Goal: Use online tool/utility: Utilize a website feature to perform a specific function

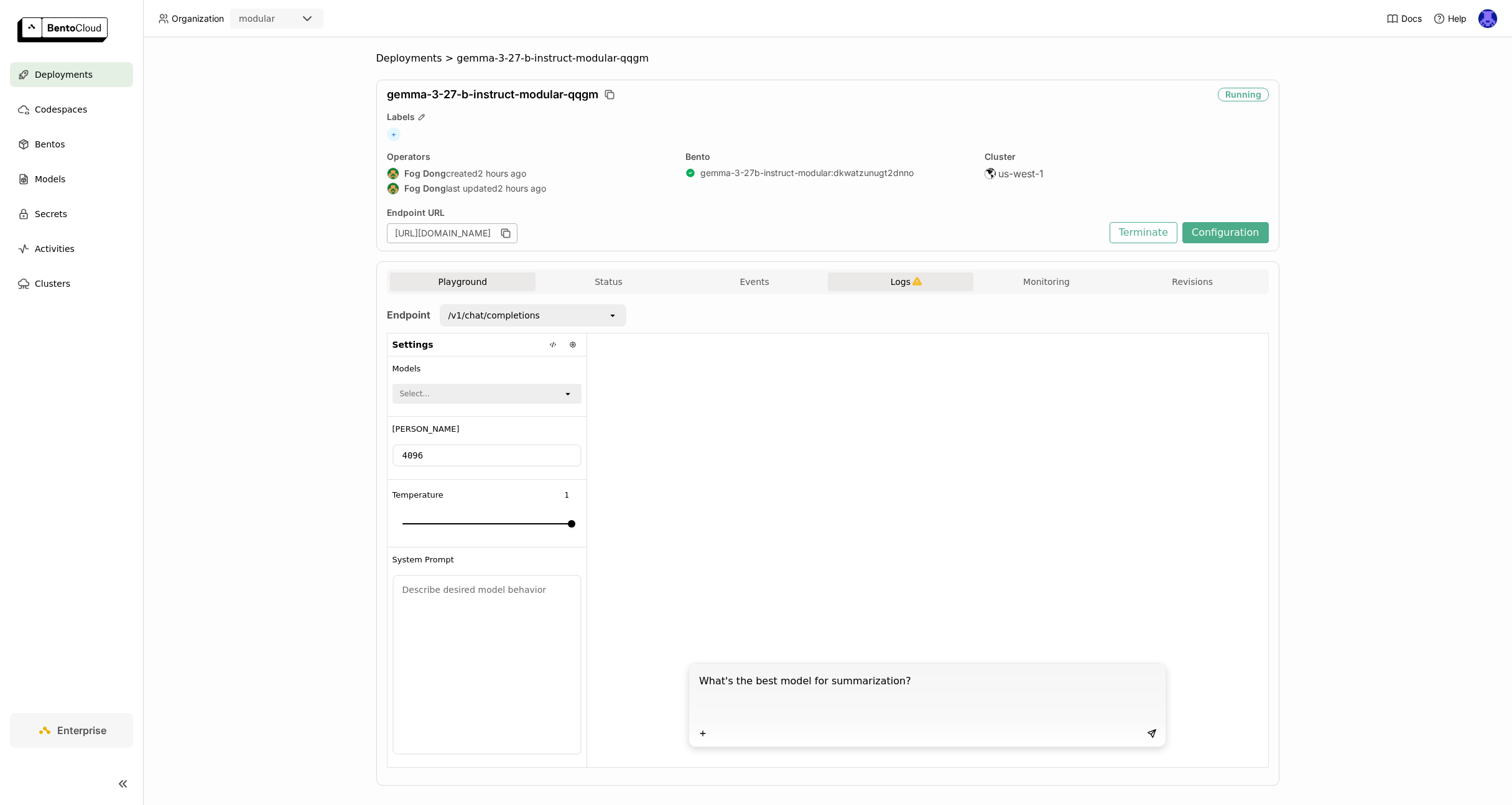
click at [895, 285] on span "Logs" at bounding box center [900, 281] width 20 height 11
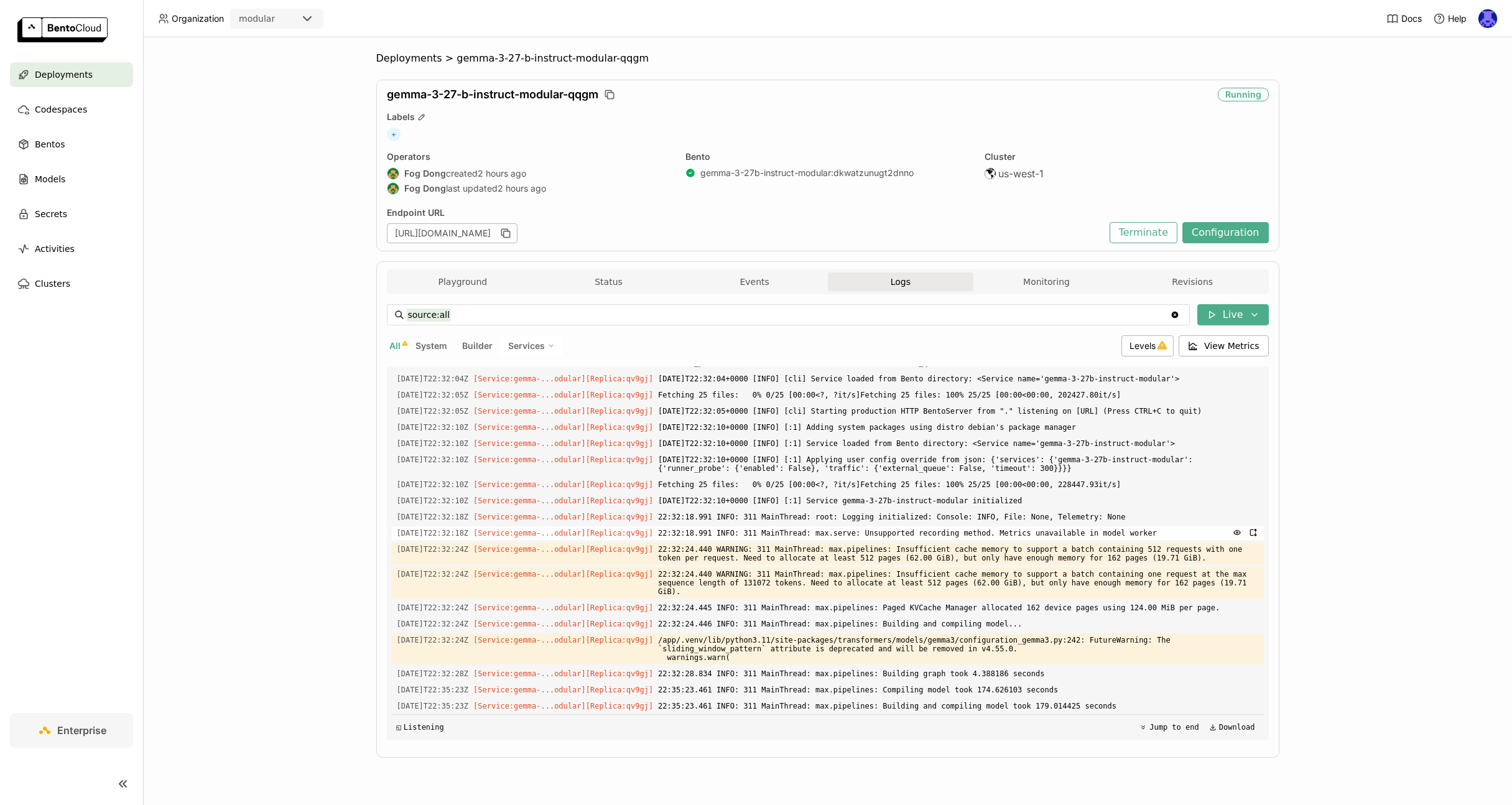
scroll to position [2202, 0]
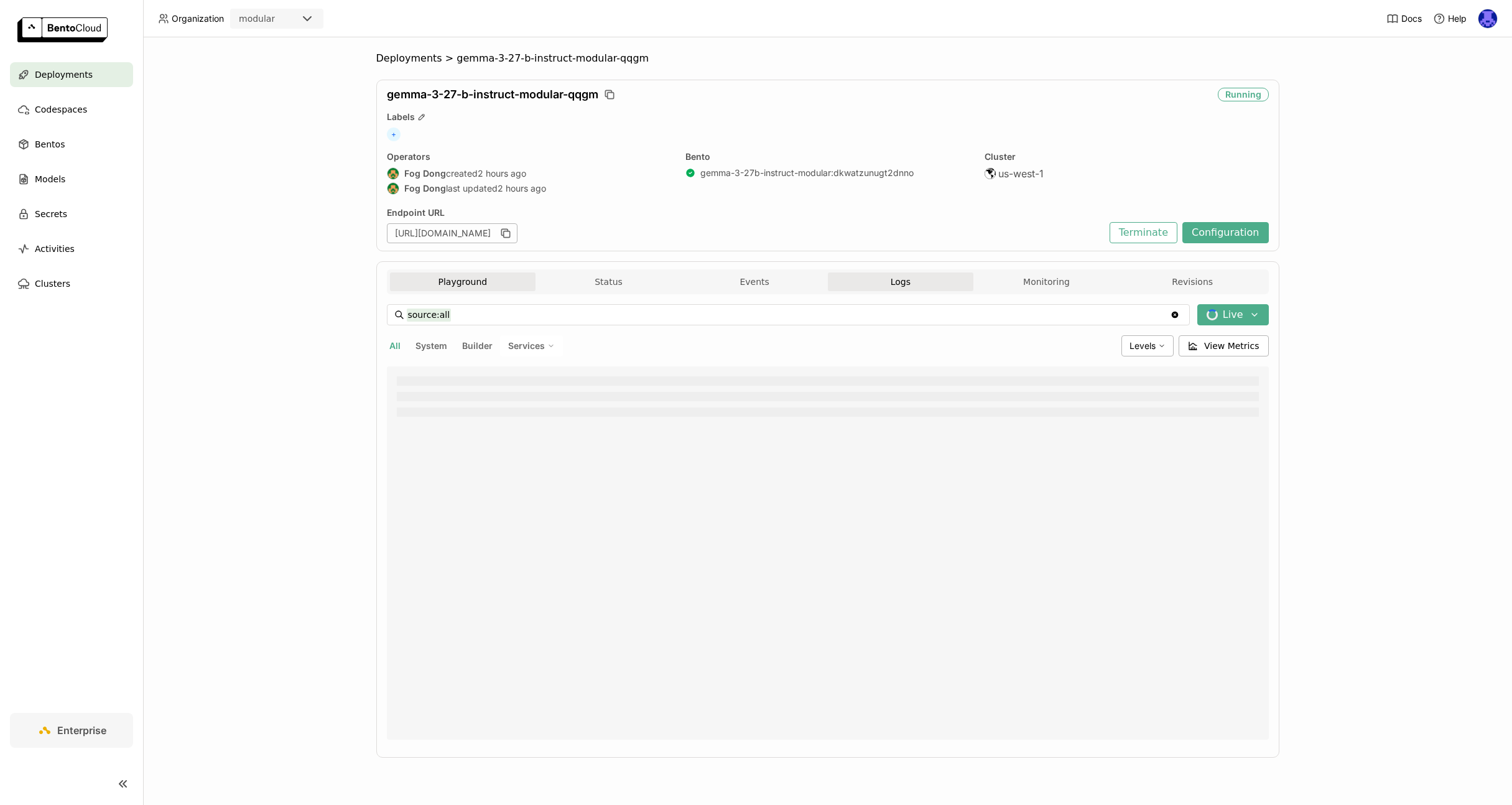
click at [454, 287] on button "Playground" at bounding box center [463, 281] width 146 height 19
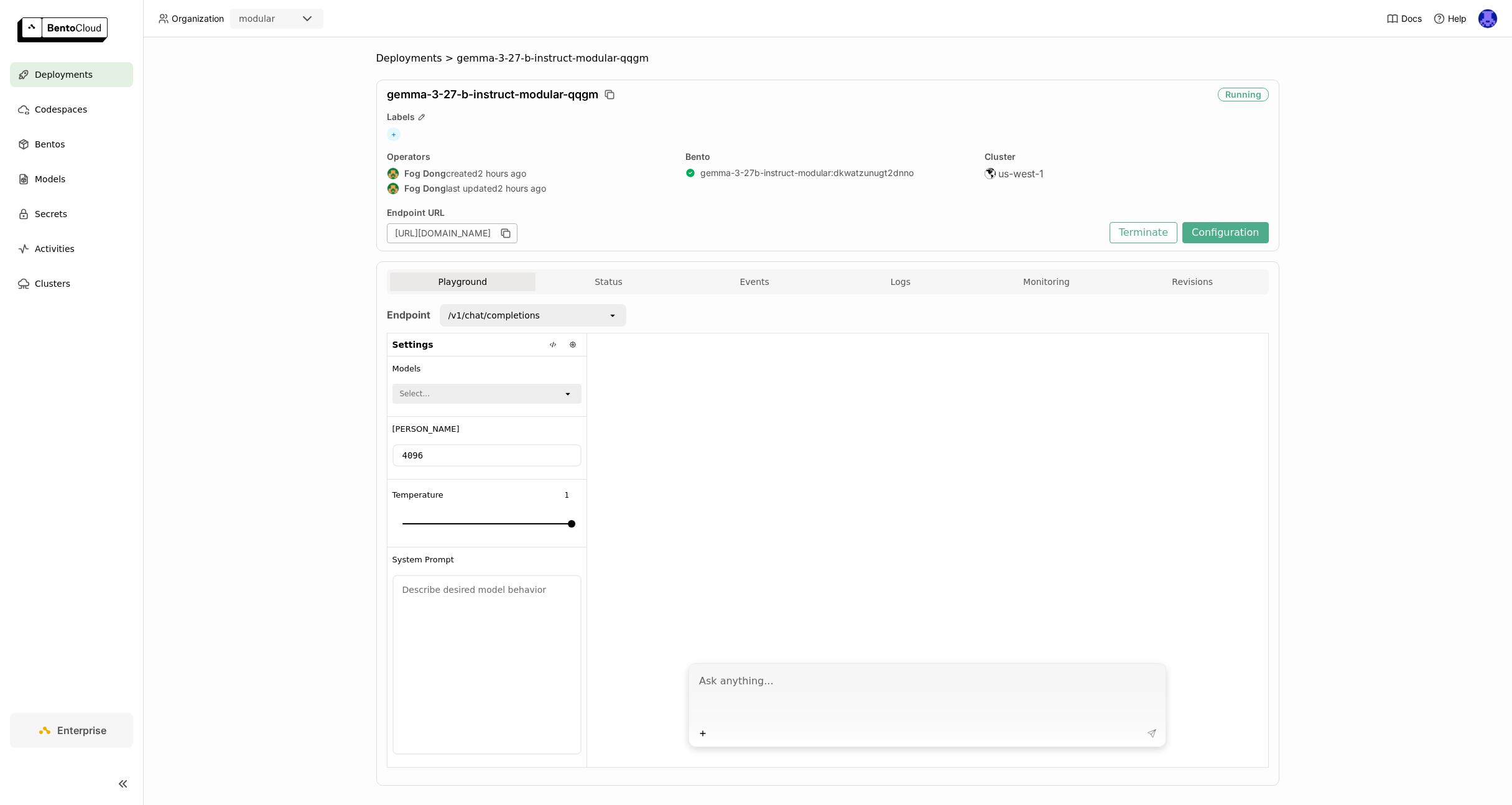
click at [764, 677] on textarea at bounding box center [928, 696] width 459 height 57
type textarea "y"
type textarea "tell me a joke"
drag, startPoint x: 1054, startPoint y: 173, endPoint x: 993, endPoint y: 174, distance: 61.0
click at [993, 174] on div "us-west-1" at bounding box center [1126, 173] width 284 height 12
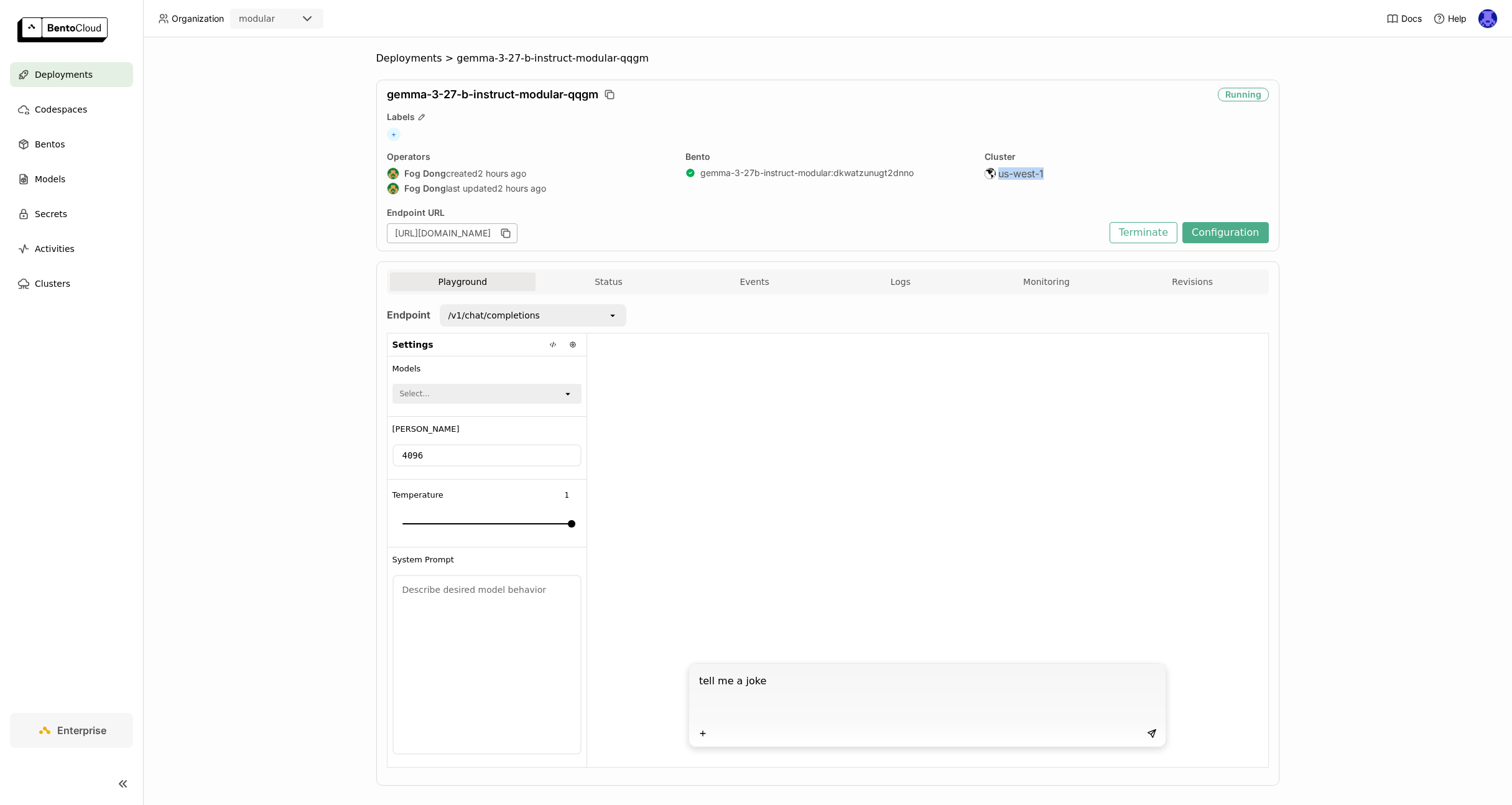
copy span "us-west-1"
click at [1150, 733] on icon at bounding box center [1152, 733] width 7 height 7
click at [200, 17] on span "Organization" at bounding box center [198, 18] width 52 height 11
